Goal: Find specific page/section: Find specific page/section

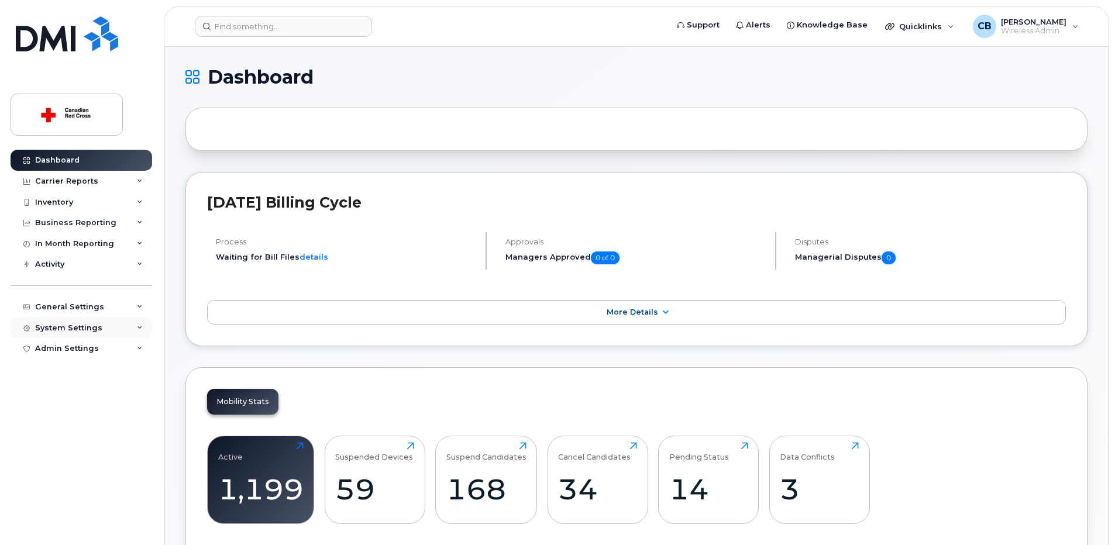
click at [91, 326] on div "System Settings" at bounding box center [68, 328] width 67 height 9
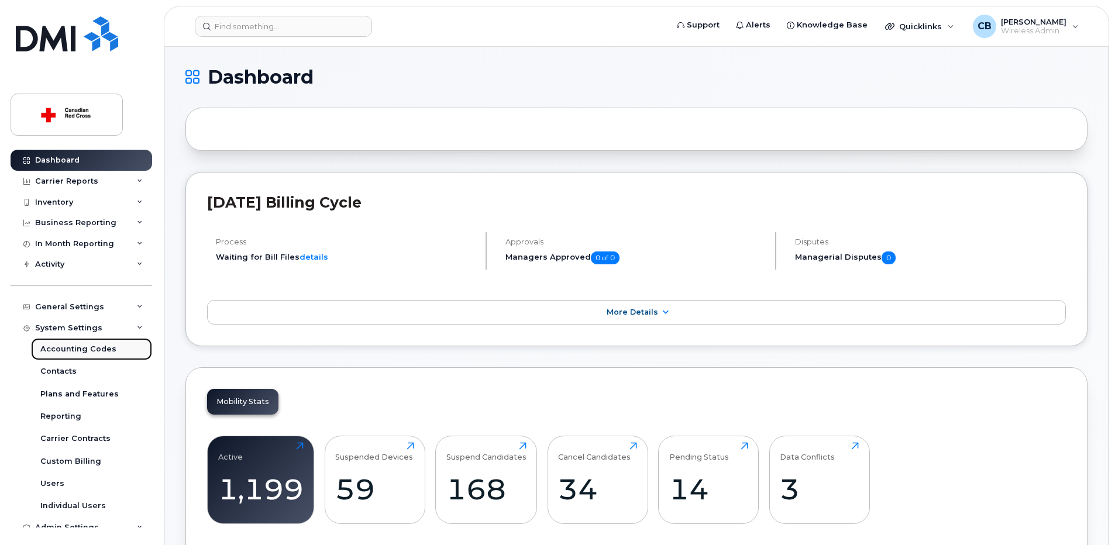
click at [70, 345] on div "Accounting Codes" at bounding box center [78, 349] width 76 height 11
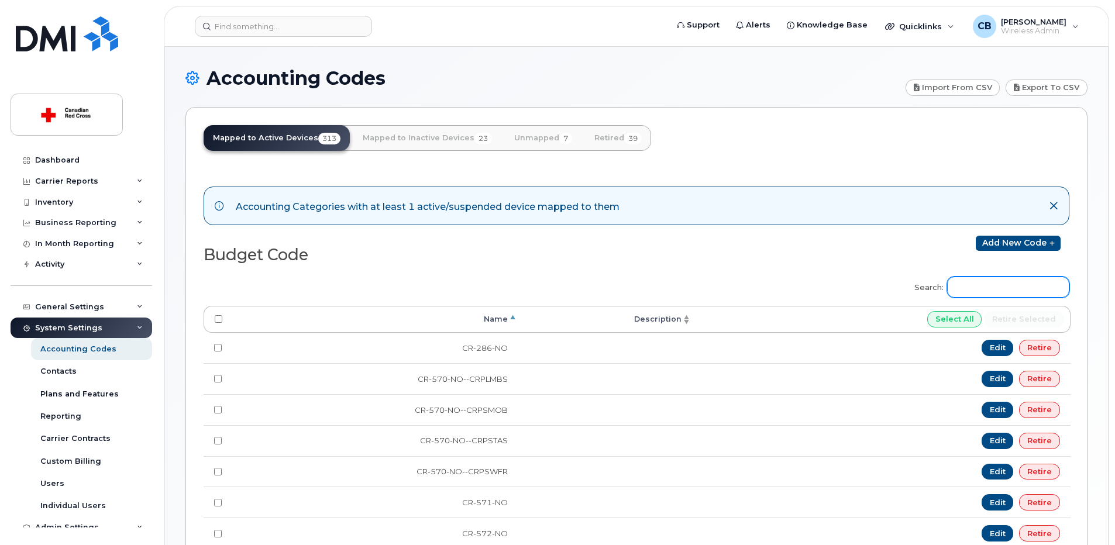
click at [988, 282] on input "Search:" at bounding box center [1008, 287] width 122 height 21
click at [1015, 288] on input "fd" at bounding box center [1008, 287] width 122 height 21
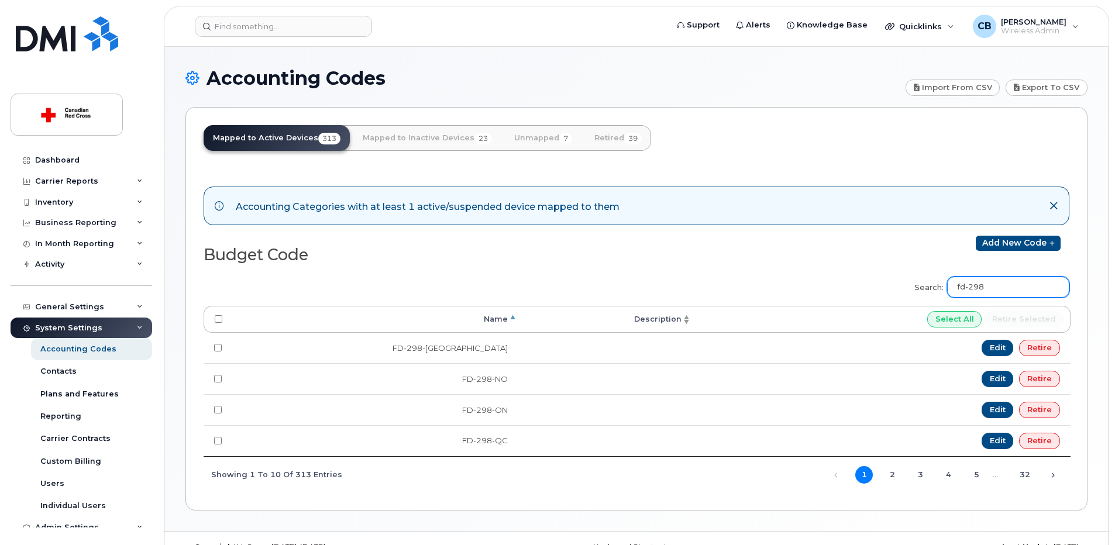
type input "fd-298"
